Goal: Task Accomplishment & Management: Complete application form

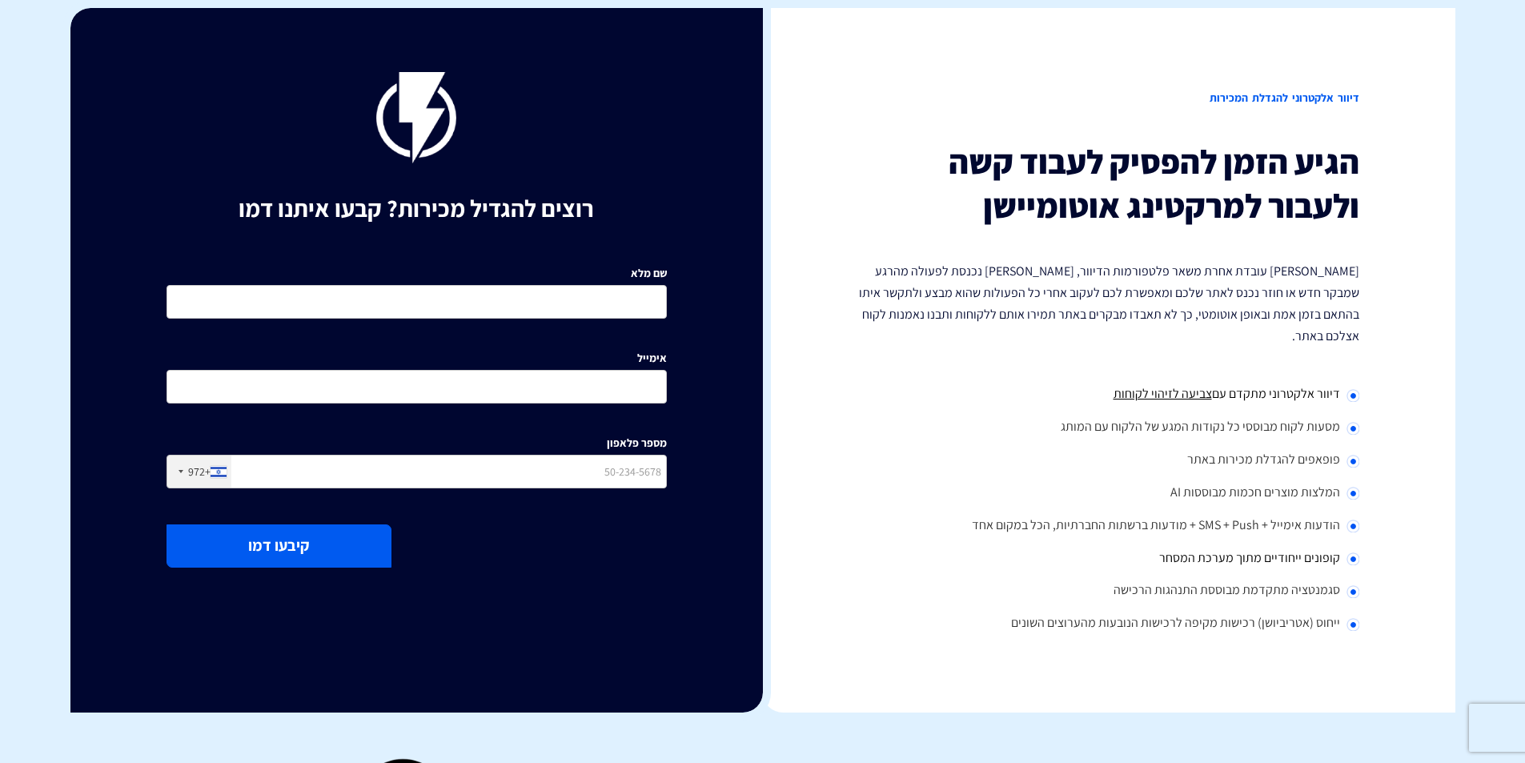
click at [1145, 385] on span "צביעה לזיהוי לקוחות" at bounding box center [1163, 393] width 98 height 17
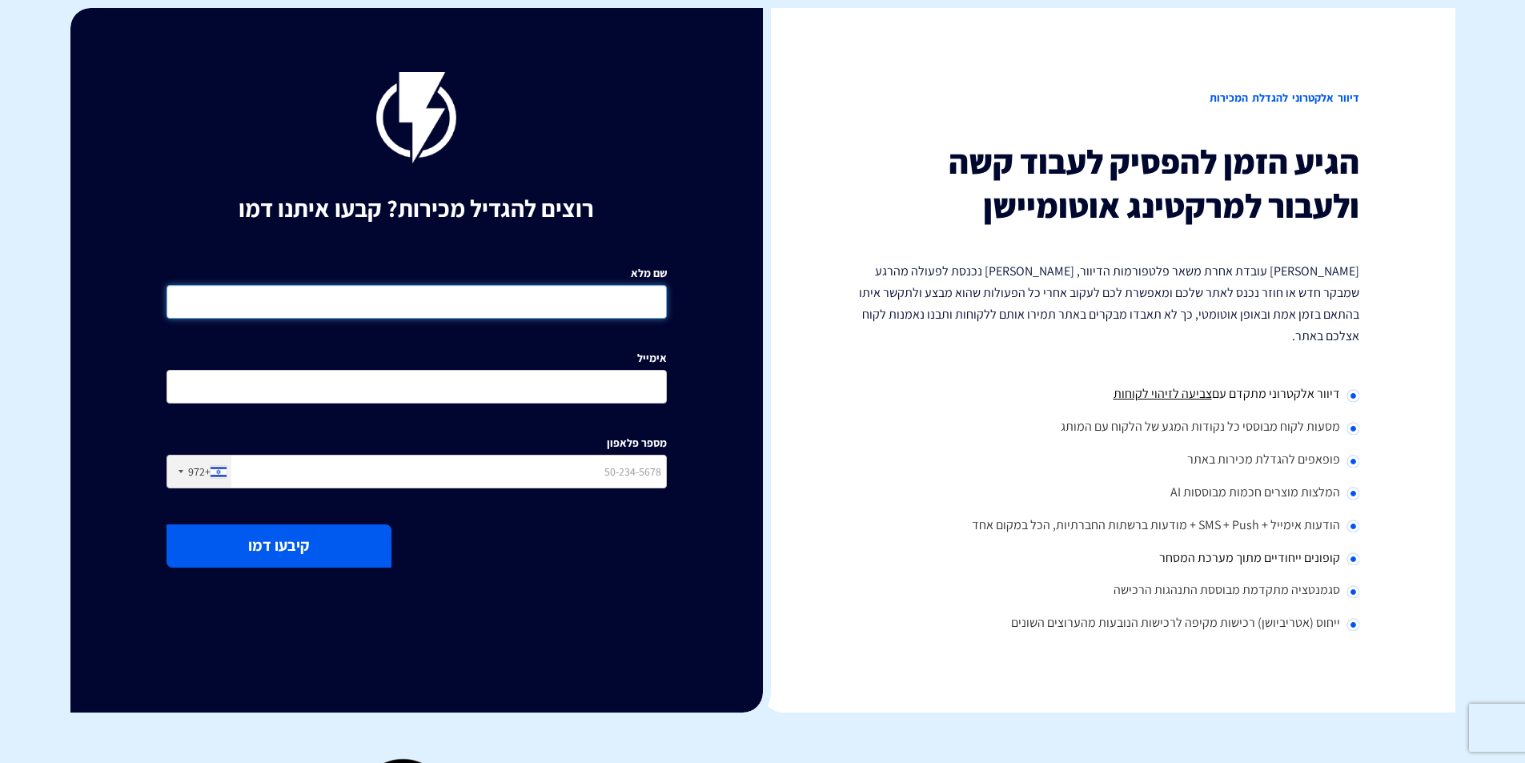
click at [581, 306] on input "שם מלא" at bounding box center [417, 302] width 500 height 34
type input "תבור עומסי"
click at [641, 397] on input "אימייל" at bounding box center [417, 387] width 500 height 34
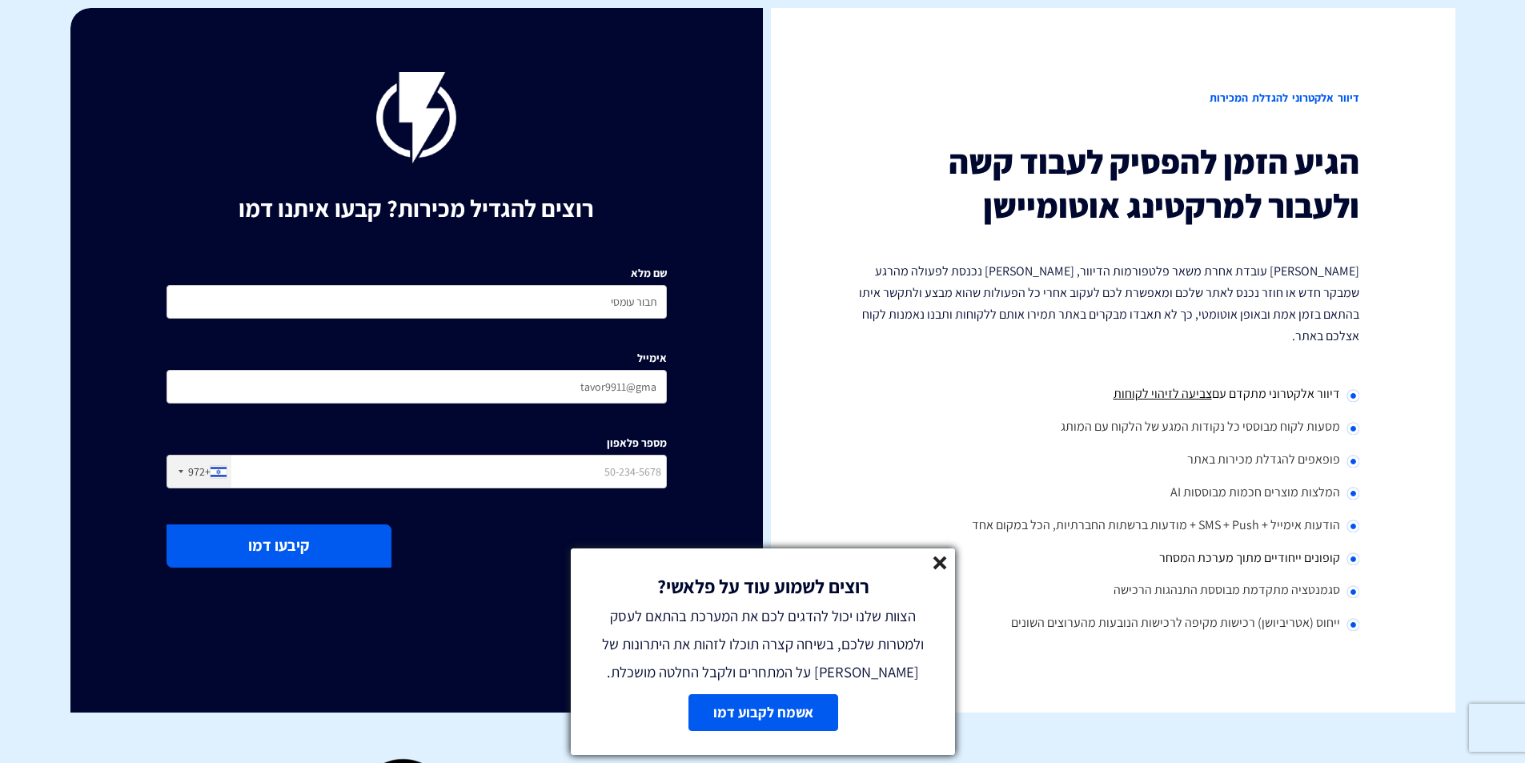
click at [948, 564] on div "רוצים לשמוע עוד על פלאשי? הצוות שלנו יכול להדגים לכם את המערכת בהתאם לעסק ולמטר…" at bounding box center [763, 617] width 384 height 138
click at [947, 566] on div "רוצים לשמוע עוד על פלאשי? הצוות שלנו יכול להדגים לכם את המערכת בהתאם לעסק ולמטר…" at bounding box center [763, 617] width 384 height 138
click at [939, 559] on icon at bounding box center [941, 563] width 14 height 14
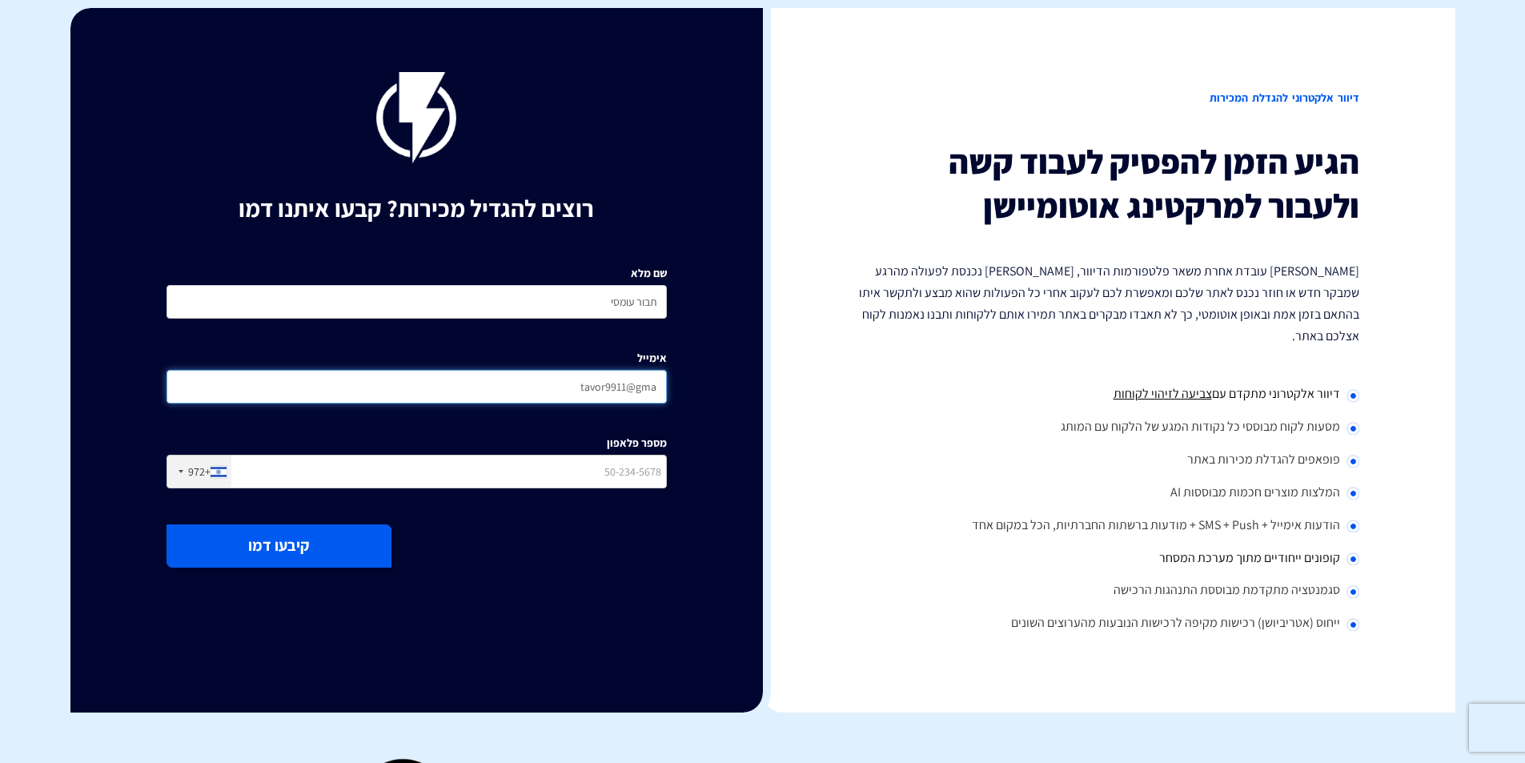
click at [657, 388] on input "tavor9911@gma" at bounding box center [417, 387] width 500 height 34
type input "[EMAIL_ADDRESS][DOMAIN_NAME]"
click at [641, 480] on input "מספר פלאפון" at bounding box center [417, 472] width 500 height 34
type input "0507484873"
click at [402, 459] on input "0507484873" at bounding box center [417, 472] width 500 height 34
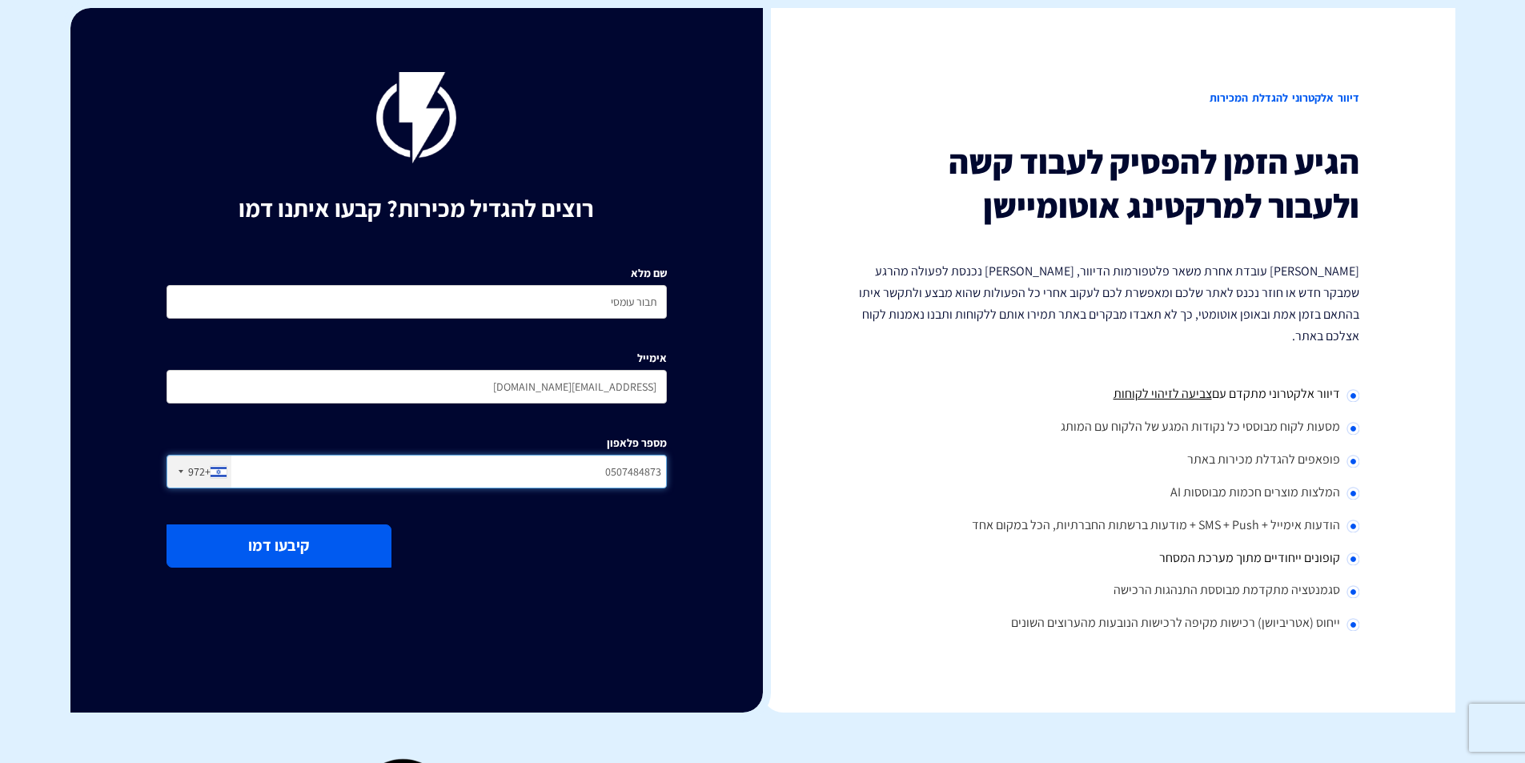
click at [402, 459] on input "0507484873" at bounding box center [417, 472] width 500 height 34
click at [550, 442] on div "מספר פלאפון +972 [GEOGRAPHIC_DATA] +1 [GEOGRAPHIC_DATA] +44 [GEOGRAPHIC_DATA] (…" at bounding box center [417, 456] width 500 height 65
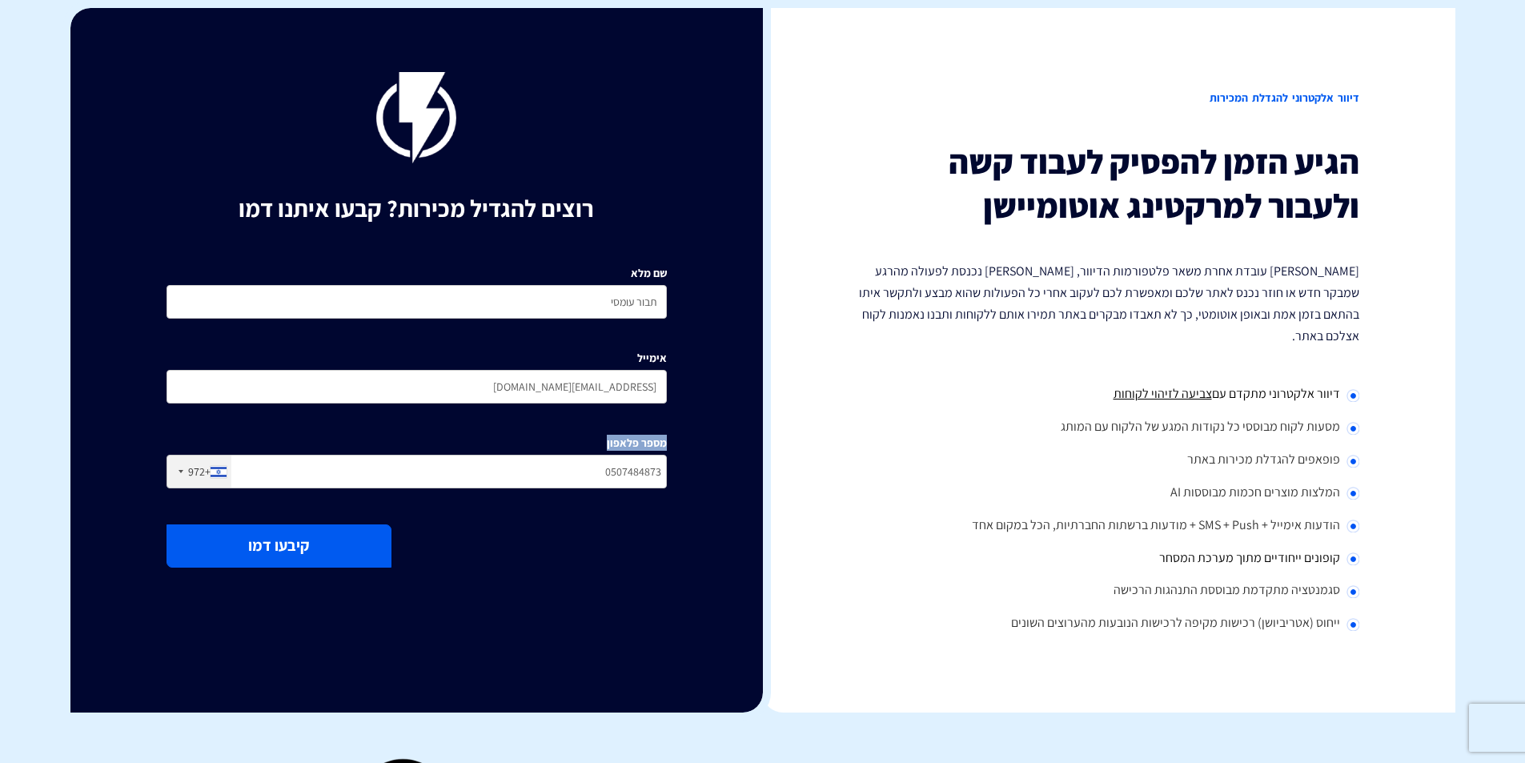
click at [550, 442] on div "מספר פלאפון +972 [GEOGRAPHIC_DATA] +1 [GEOGRAPHIC_DATA] +44 [GEOGRAPHIC_DATA] (…" at bounding box center [417, 456] width 500 height 65
click at [296, 547] on button "קיבעו דמו" at bounding box center [279, 545] width 225 height 42
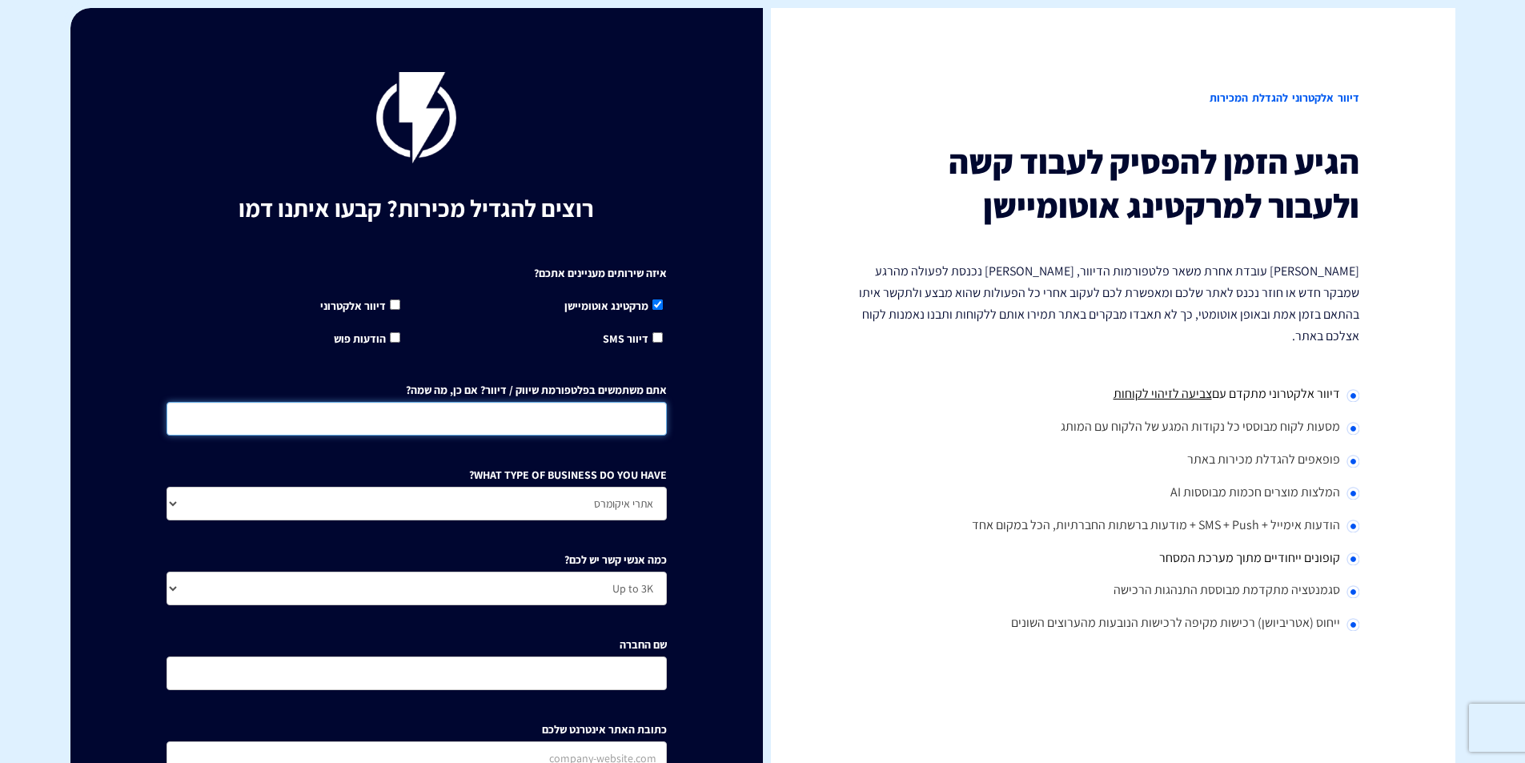
click at [510, 404] on input "אתם משתמשים בפלטפורמת שיווק / דיוור? אם כן, מה שמה?" at bounding box center [417, 419] width 500 height 34
type input "צ"
type input "meta"
click at [609, 515] on select "אתרי איקומרס Agency / Freelancer SaaS Other" at bounding box center [417, 504] width 500 height 34
click at [617, 500] on select "אתרי איקומרס Agency / Freelancer SaaS Other" at bounding box center [417, 504] width 500 height 34
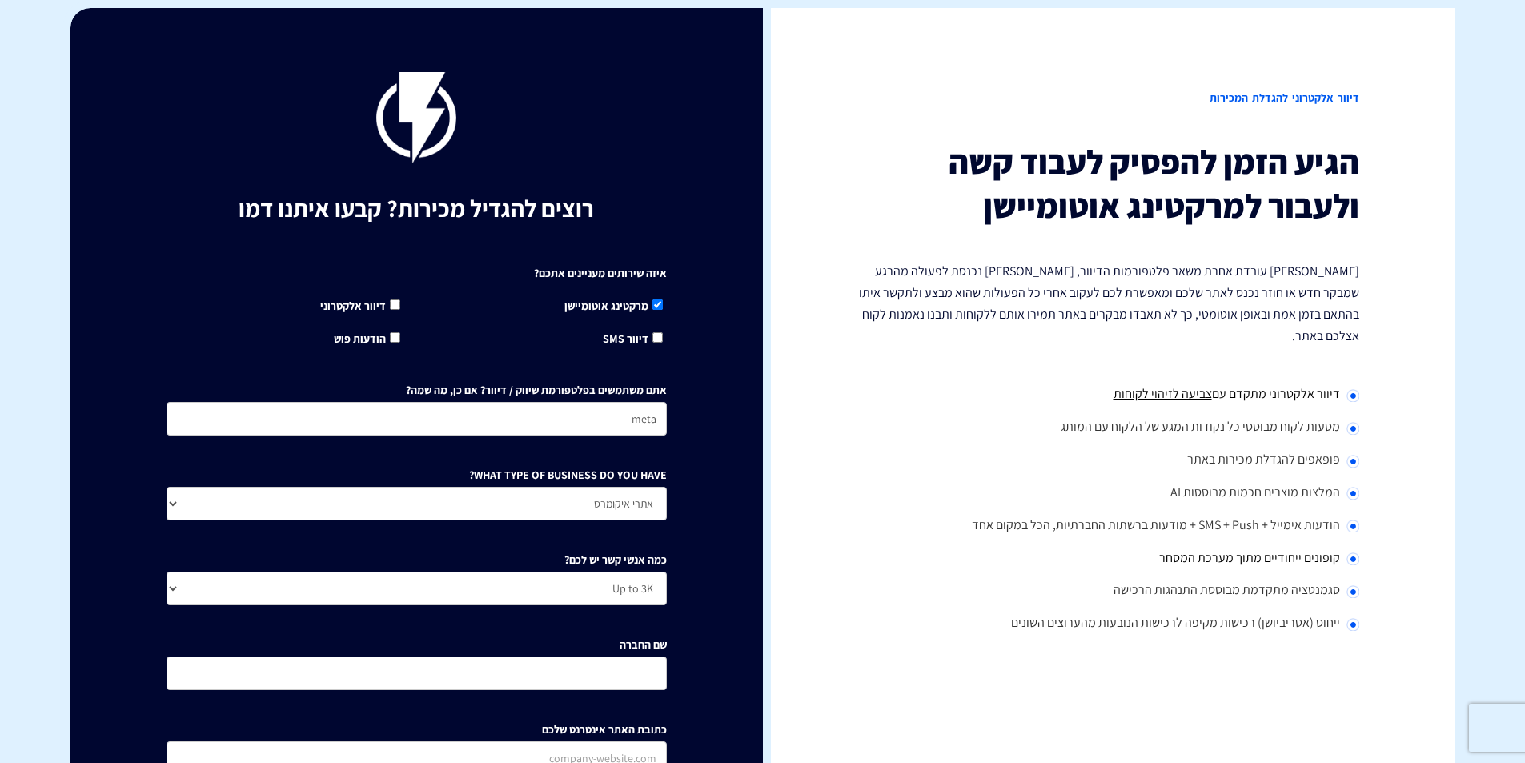
click at [686, 479] on div "רוצים להגדיל מכירות? קבעו איתנו דמו איזה שירותים מעניינים אתכם? מרקטינג אוטומיי…" at bounding box center [416, 463] width 693 height 910
click at [681, 467] on div "רוצים להגדיל מכירות? קבעו איתנו דמו איזה שירותים מעניינים אתכם? מרקטינג אוטומיי…" at bounding box center [416, 463] width 693 height 910
click at [660, 588] on select "Up to 3K 3K-10K 10K-25K 25K-50K 50K-100K 100K-250K 250K-500K 500K-1M 1M+" at bounding box center [417, 589] width 500 height 34
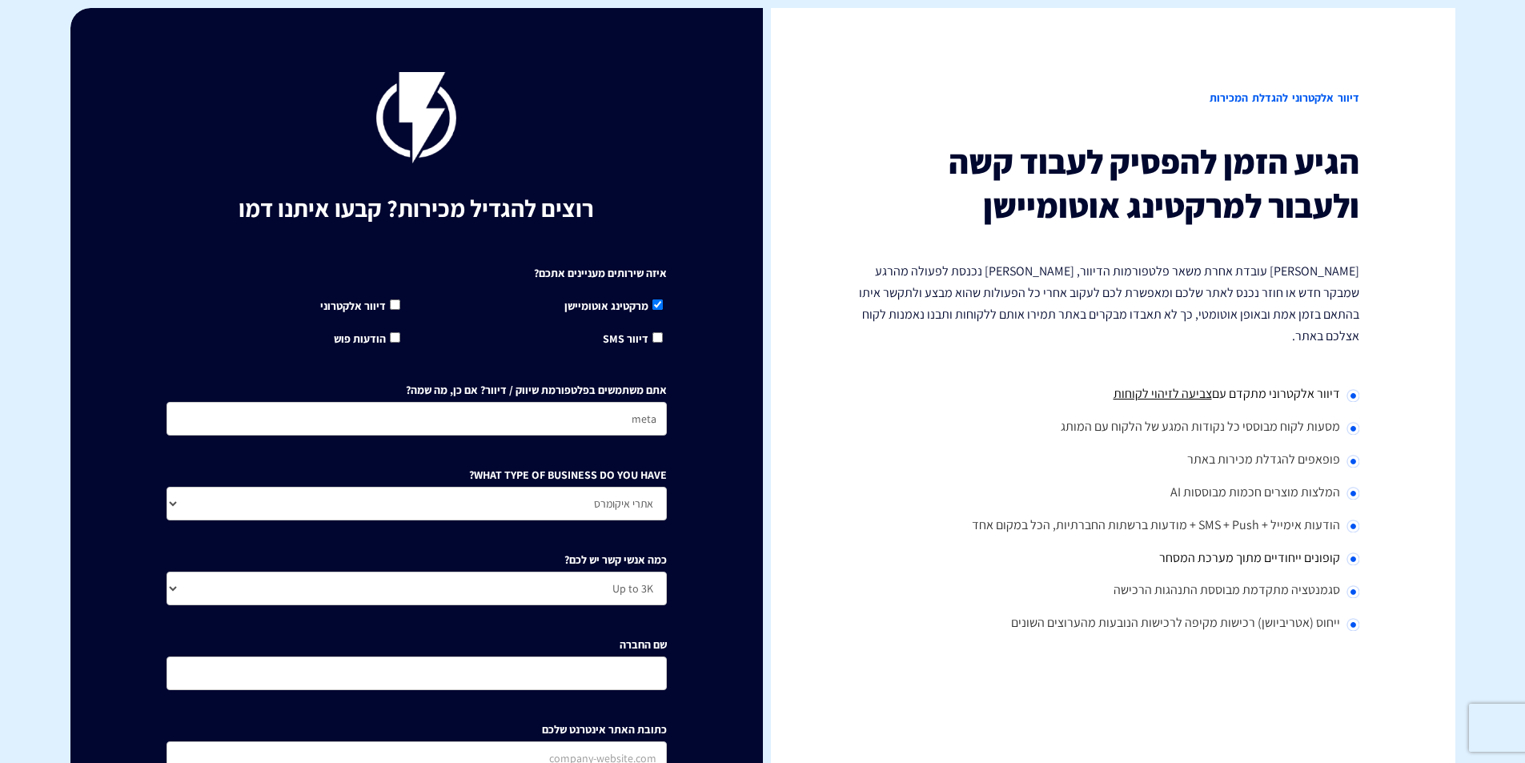
click at [699, 573] on div "רוצים להגדיל מכירות? קבעו איתנו דמו איזה שירותים מעניינים אתכם? מרקטינג אוטומיי…" at bounding box center [416, 463] width 693 height 910
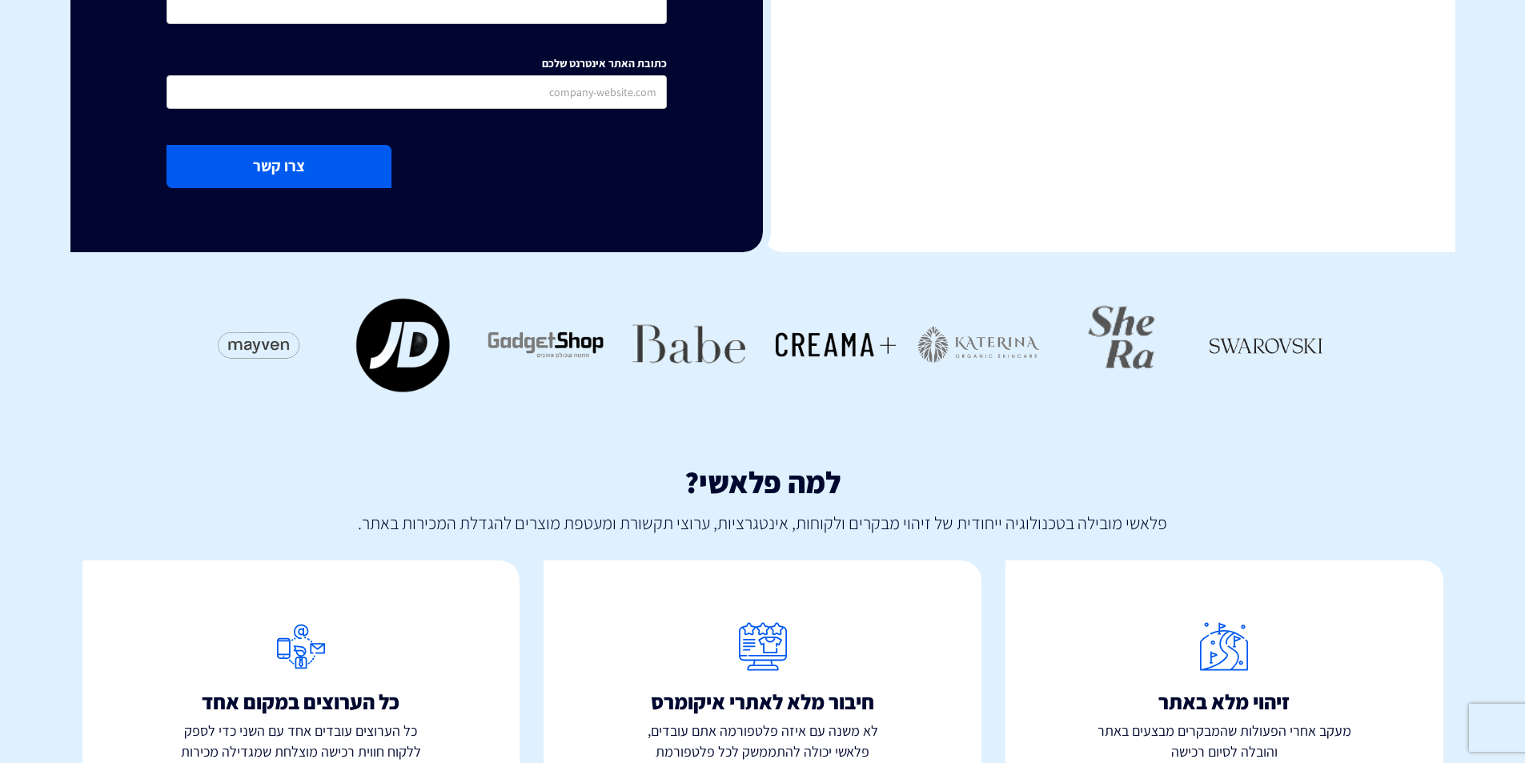
scroll to position [776, 0]
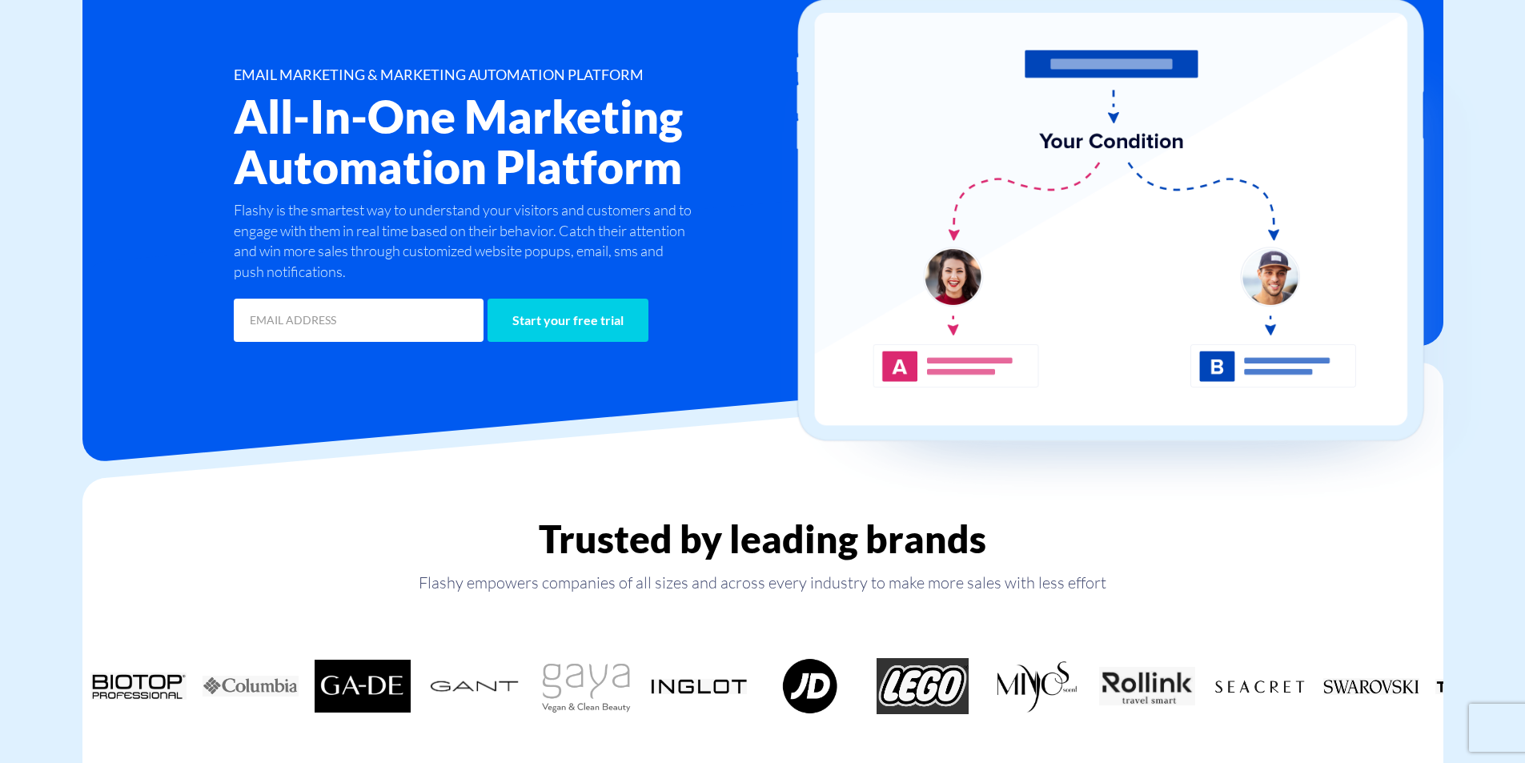
scroll to position [80, 0]
